Goal: Information Seeking & Learning: Compare options

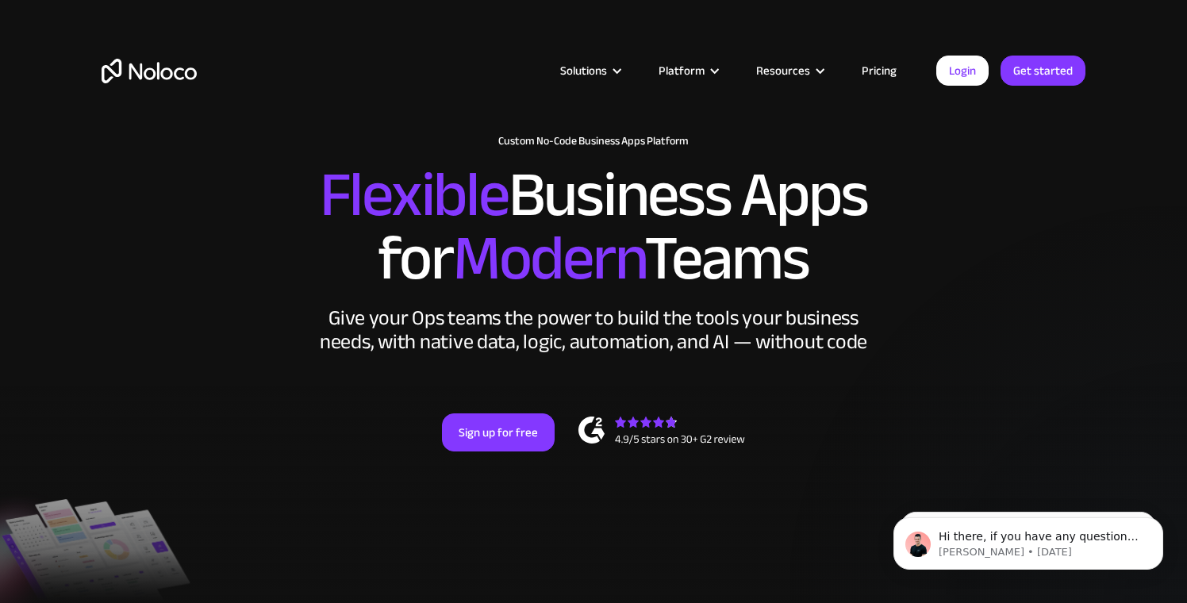
click at [899, 60] on div "Solutions Use Cases Business Types Project Management Keep track of customers, …" at bounding box center [594, 87] width 1016 height 94
click at [888, 63] on link "Pricing" at bounding box center [879, 70] width 75 height 21
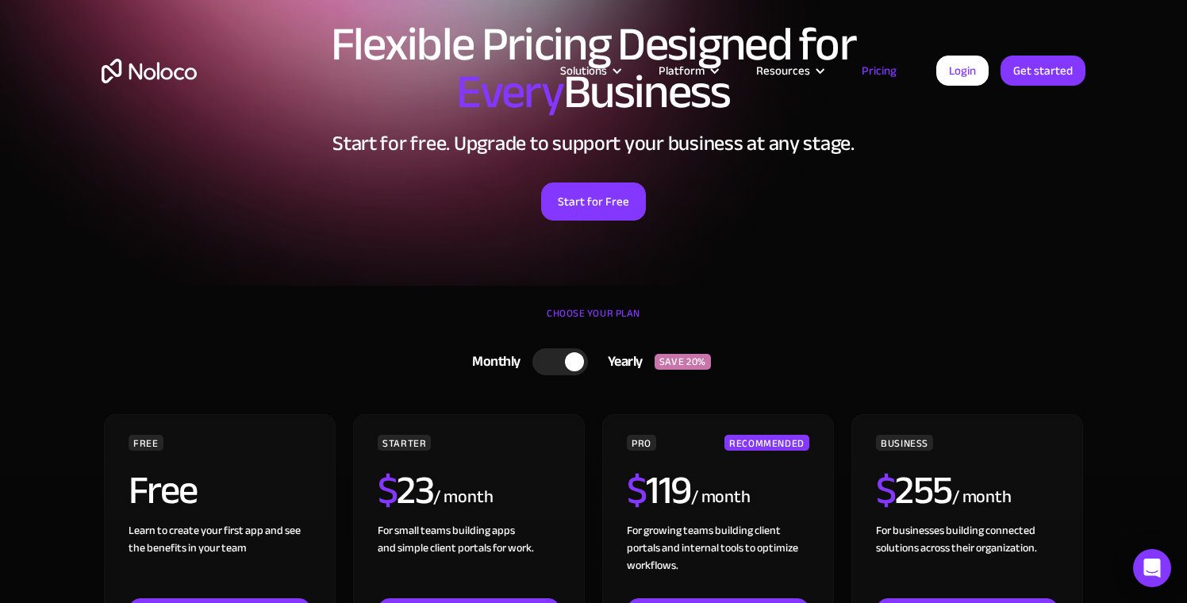
scroll to position [280, 0]
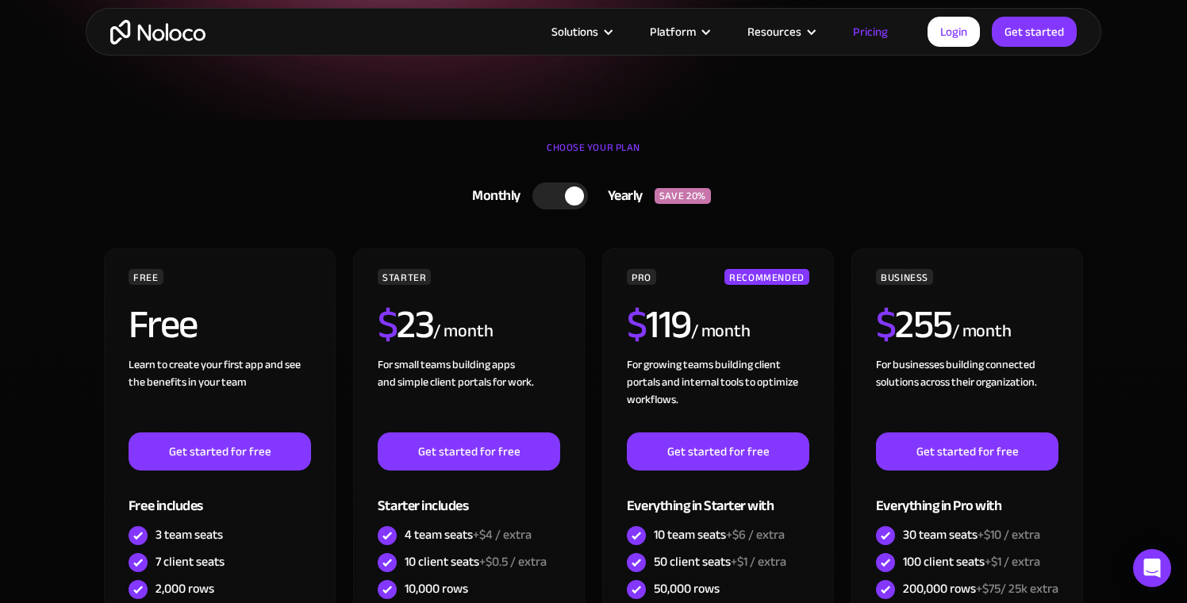
click at [559, 208] on div at bounding box center [560, 195] width 56 height 27
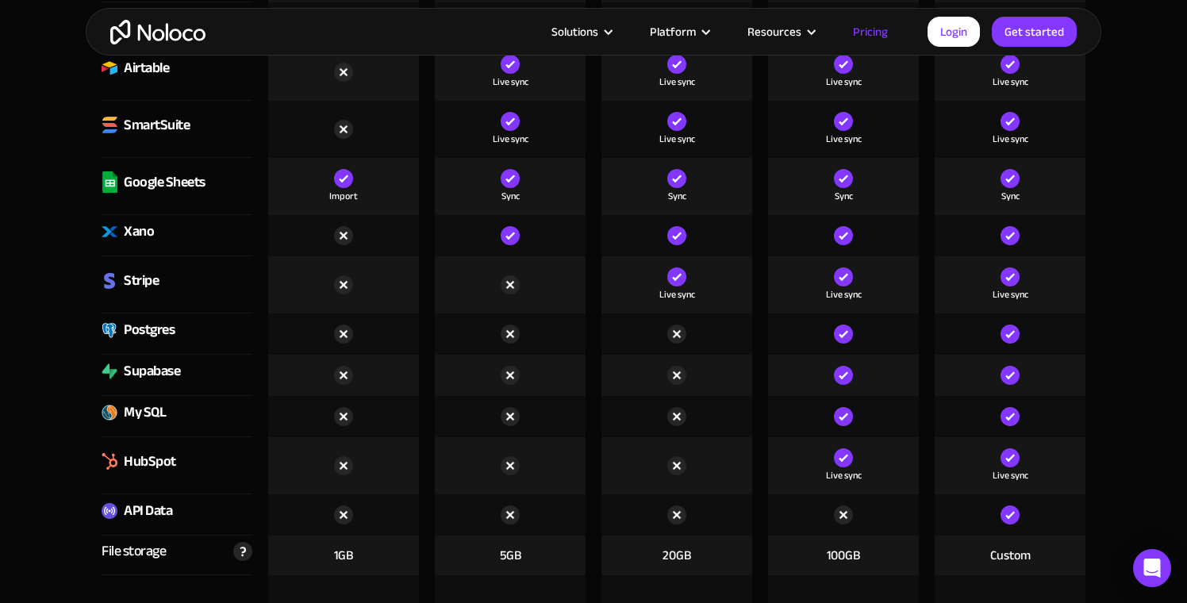
scroll to position [2376, 0]
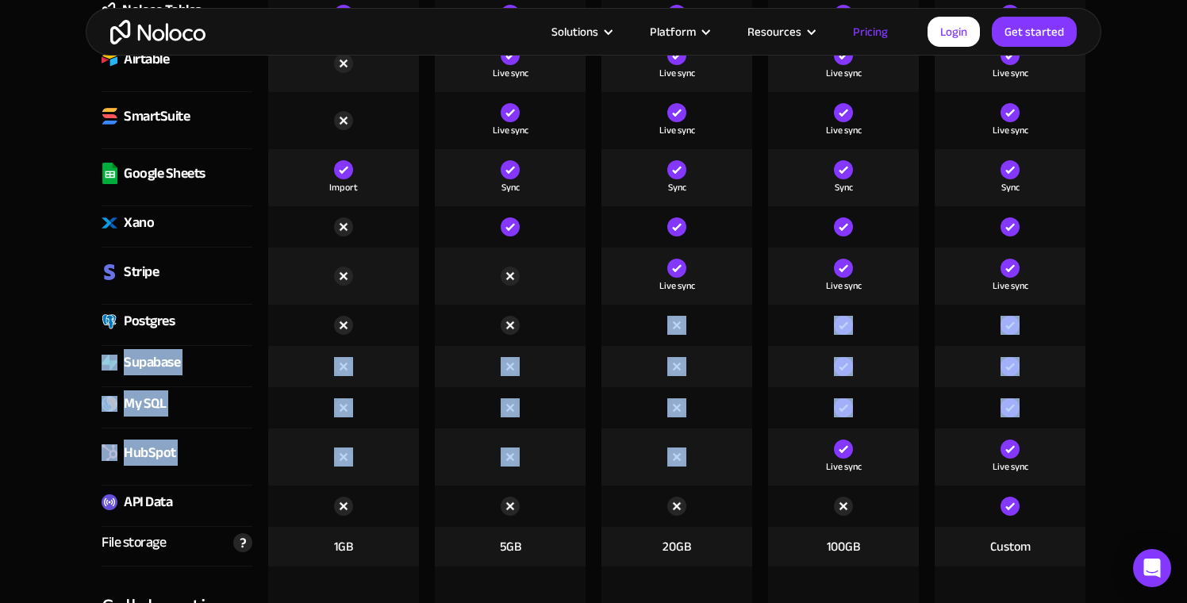
drag, startPoint x: 659, startPoint y: 325, endPoint x: 721, endPoint y: 463, distance: 150.9
click at [729, 449] on div at bounding box center [676, 456] width 151 height 57
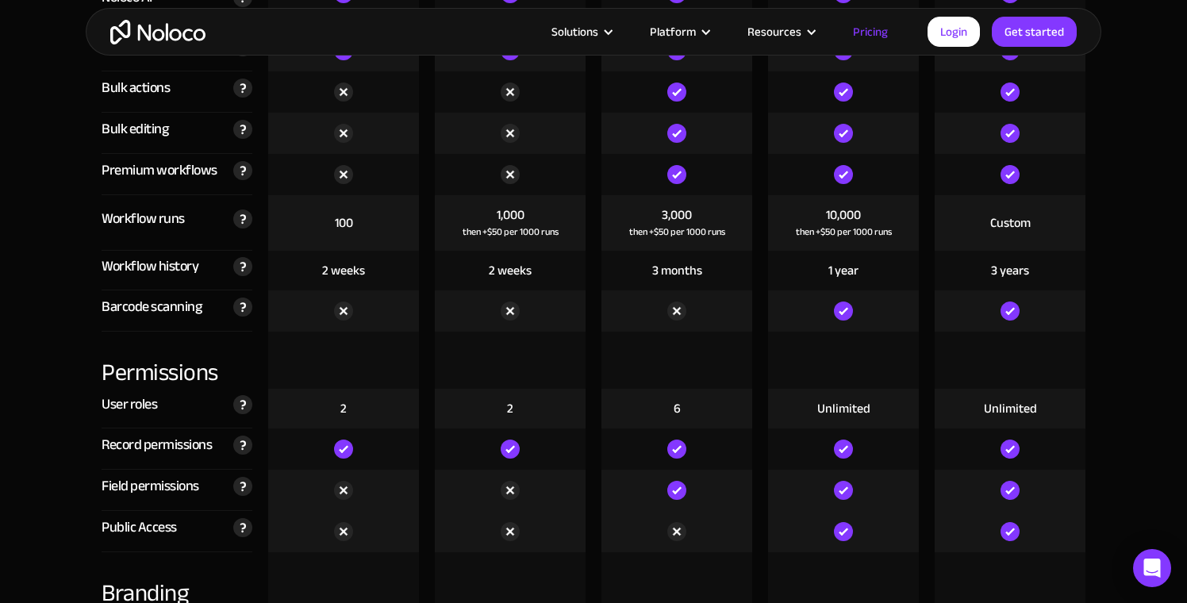
scroll to position [3212, 0]
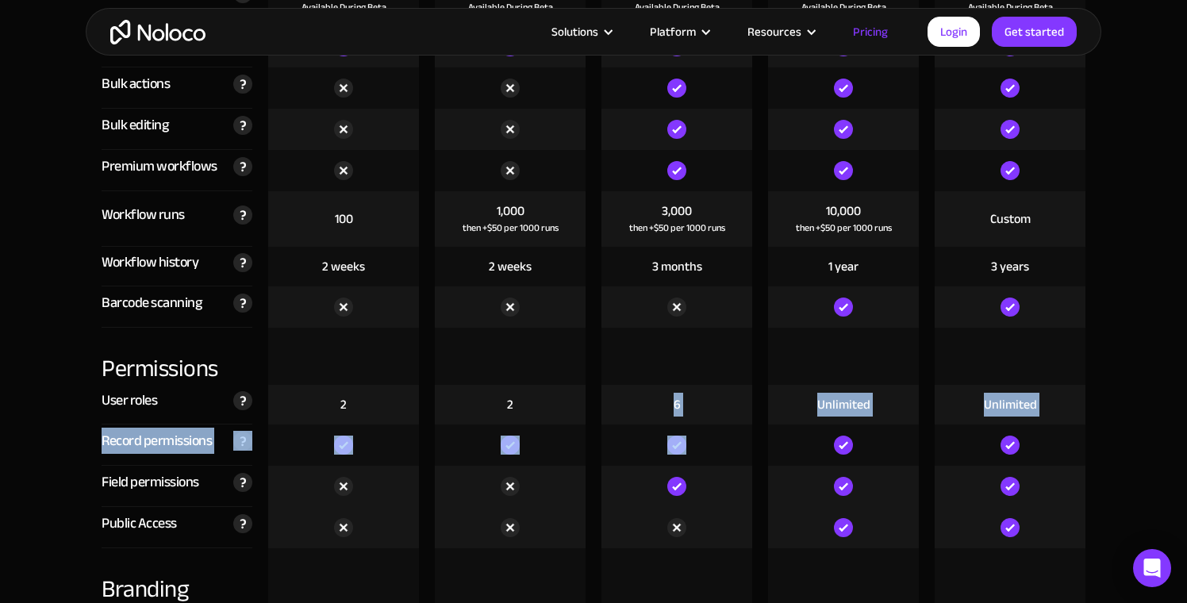
drag, startPoint x: 667, startPoint y: 409, endPoint x: 702, endPoint y: 452, distance: 55.9
click at [701, 452] on div "Compare our plans Free Free Get started Starter $ 29 / month Get started Pro $ …" at bounding box center [594, 541] width 1016 height 4128
click at [704, 452] on div at bounding box center [676, 444] width 151 height 41
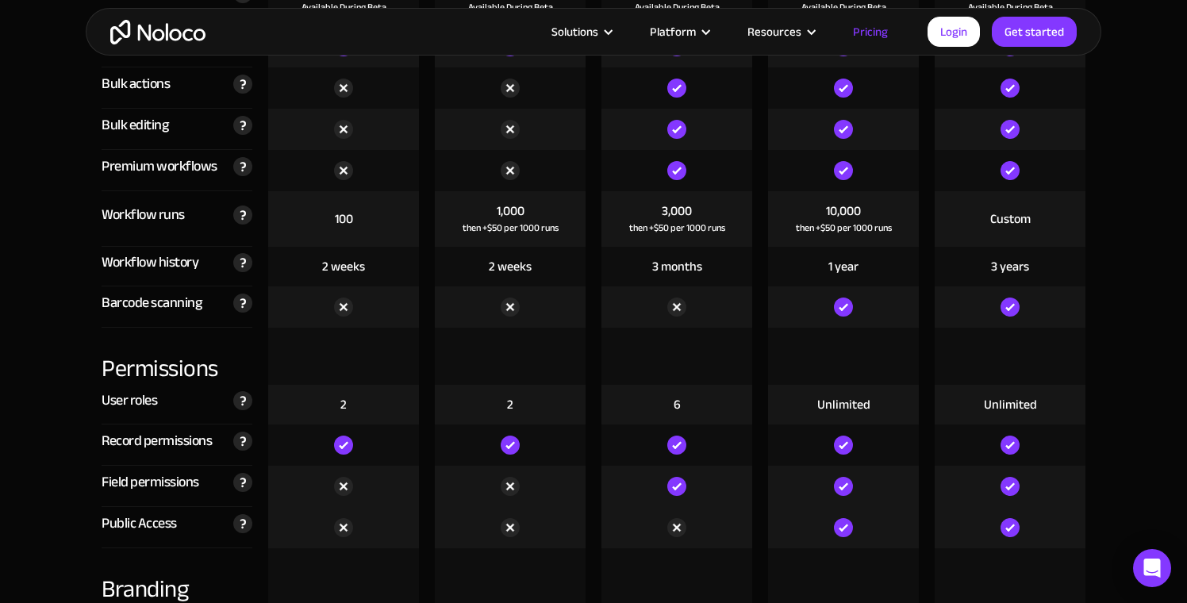
drag, startPoint x: 640, startPoint y: 533, endPoint x: 724, endPoint y: 533, distance: 84.1
click at [724, 533] on div at bounding box center [676, 527] width 151 height 41
click at [723, 533] on div at bounding box center [676, 527] width 151 height 41
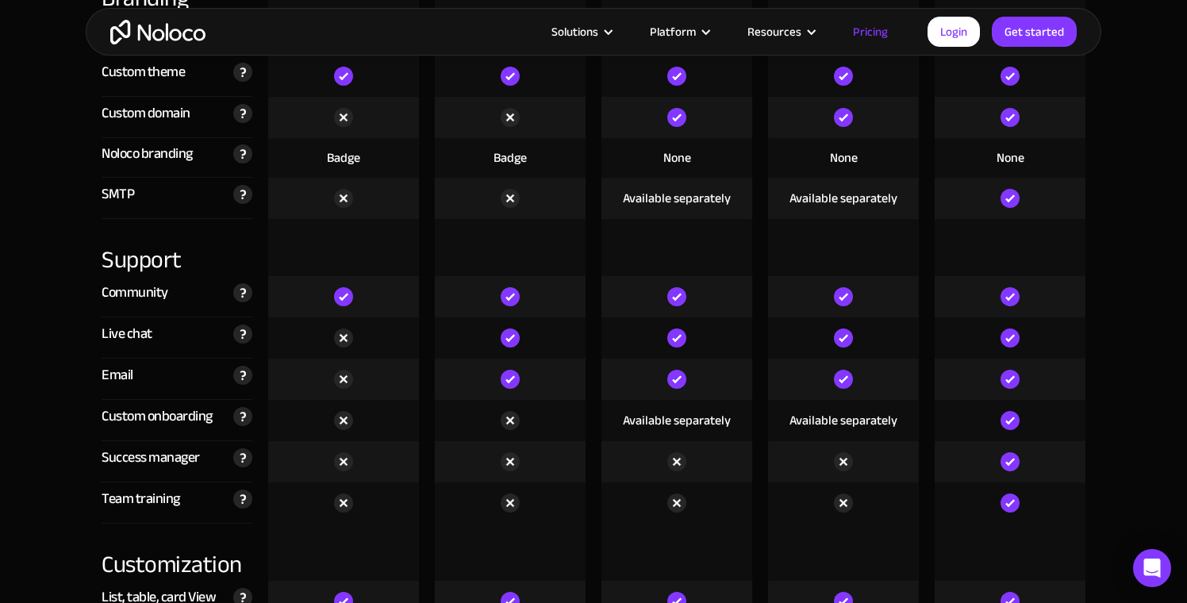
scroll to position [3805, 0]
